Goal: Information Seeking & Learning: Understand process/instructions

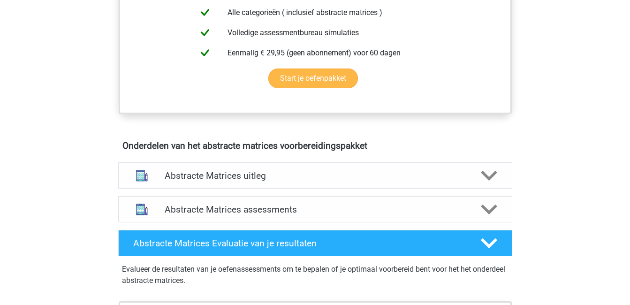
scroll to position [469, 0]
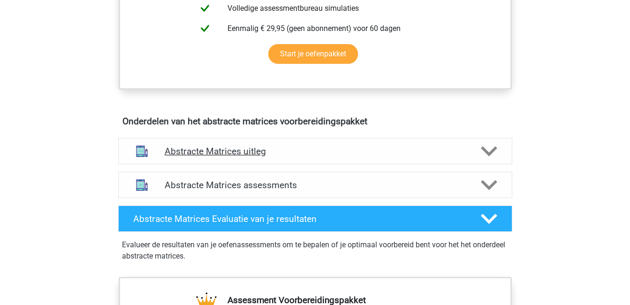
click at [343, 146] on h4 "Abstracte Matrices uitleg" at bounding box center [315, 151] width 301 height 11
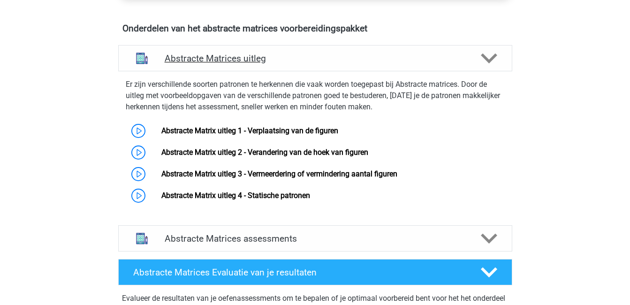
scroll to position [563, 0]
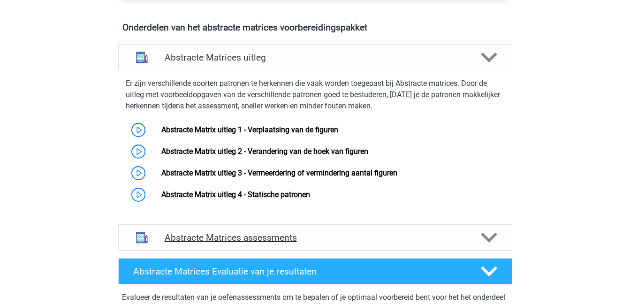
click at [400, 235] on h4 "Abstracte Matrices assessments" at bounding box center [315, 237] width 301 height 11
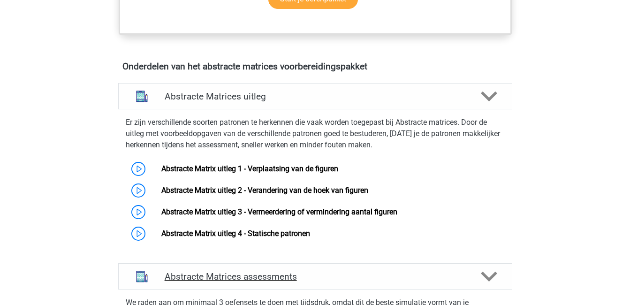
scroll to position [516, 0]
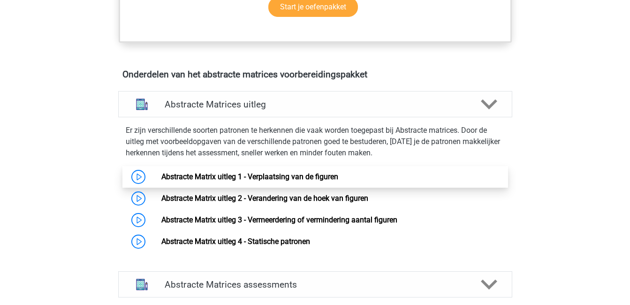
click at [302, 177] on link "Abstracte Matrix uitleg 1 - Verplaatsing van de figuren" at bounding box center [249, 176] width 177 height 9
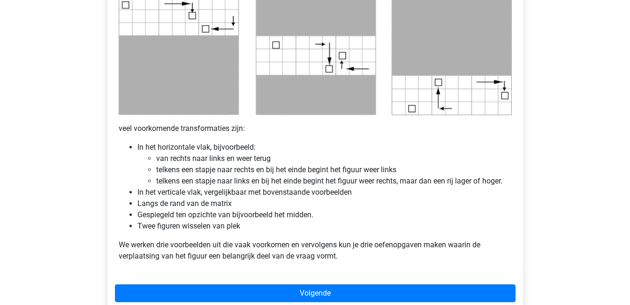
scroll to position [704, 0]
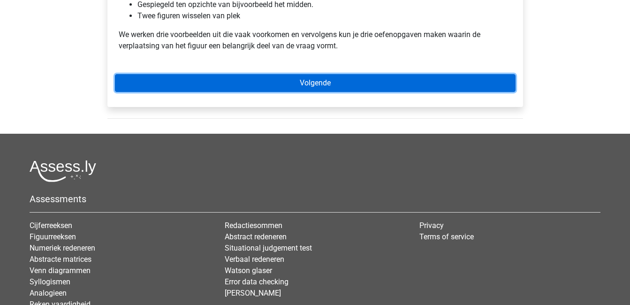
click at [292, 83] on link "Volgende" at bounding box center [315, 83] width 401 height 18
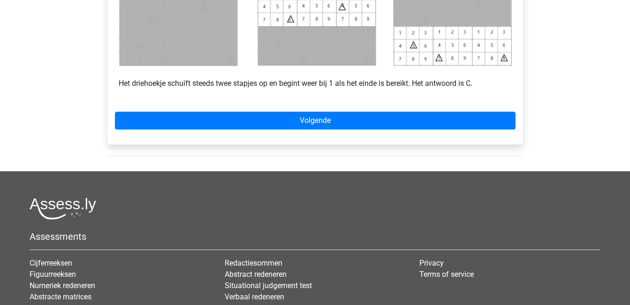
scroll to position [516, 0]
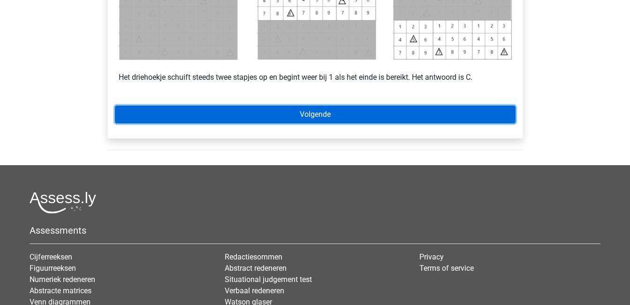
click at [285, 108] on link "Volgende" at bounding box center [315, 115] width 401 height 18
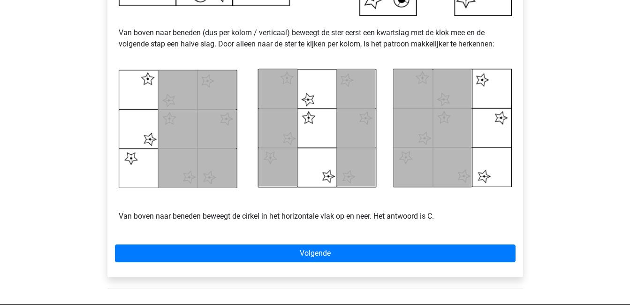
scroll to position [422, 0]
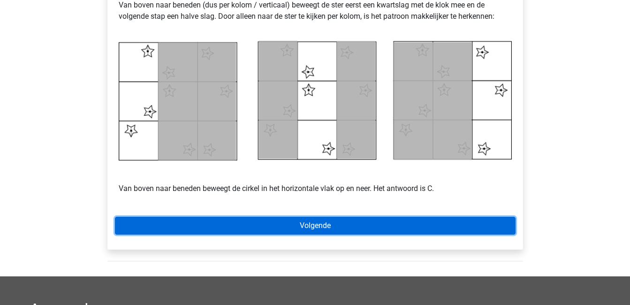
click at [310, 219] on link "Volgende" at bounding box center [315, 226] width 401 height 18
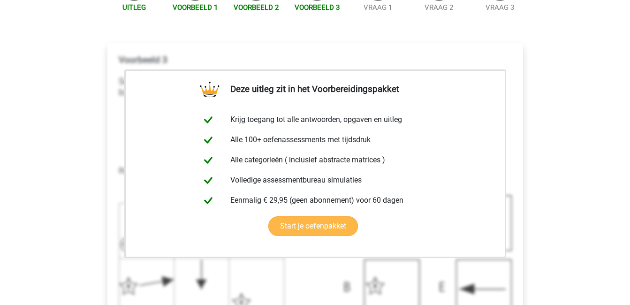
scroll to position [281, 0]
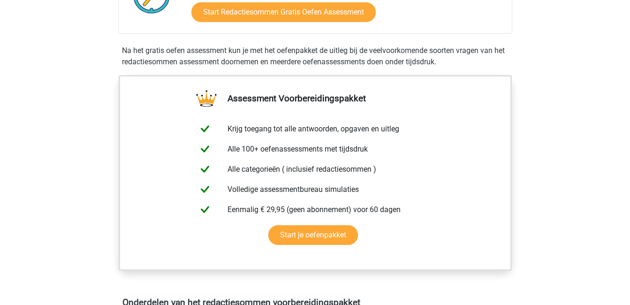
scroll to position [281, 0]
